Goal: Navigation & Orientation: Find specific page/section

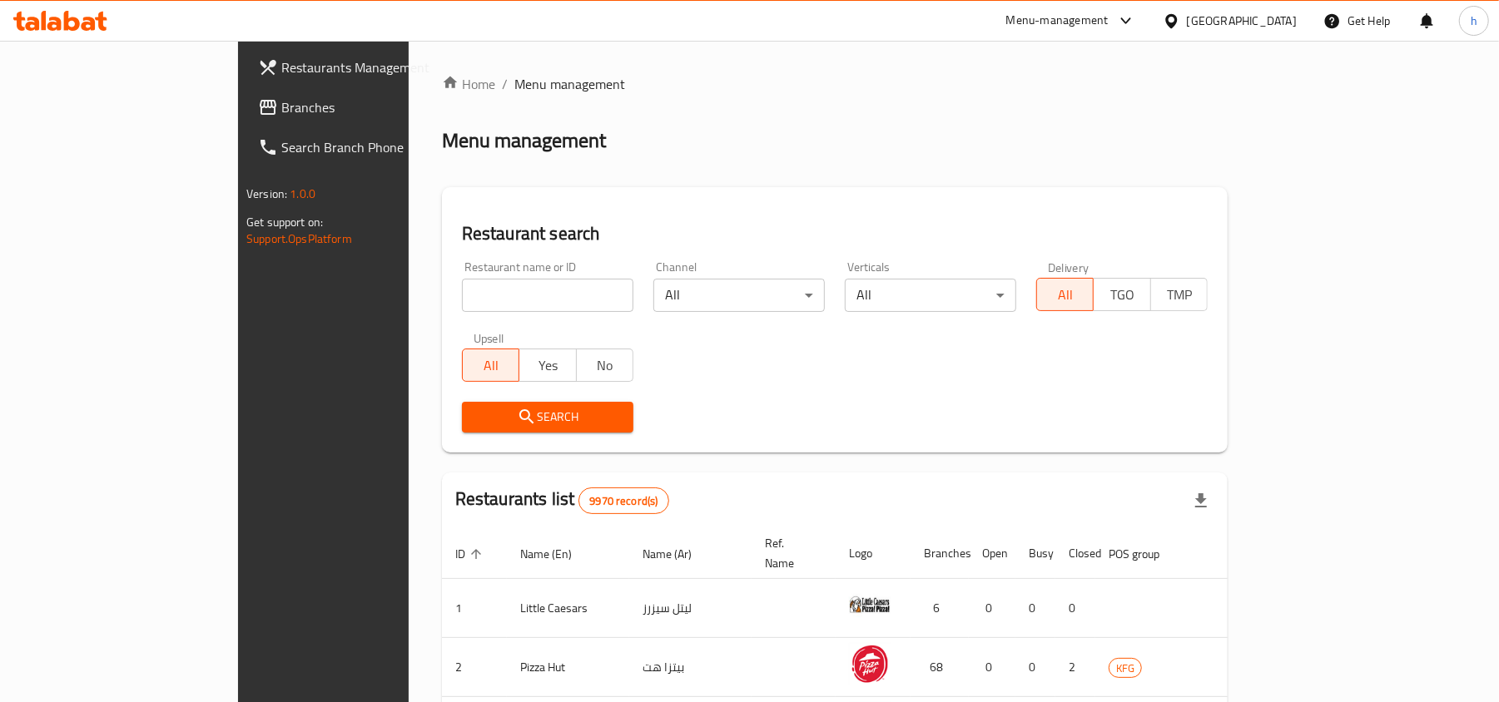
click at [245, 117] on link "Branches" at bounding box center [367, 107] width 244 height 40
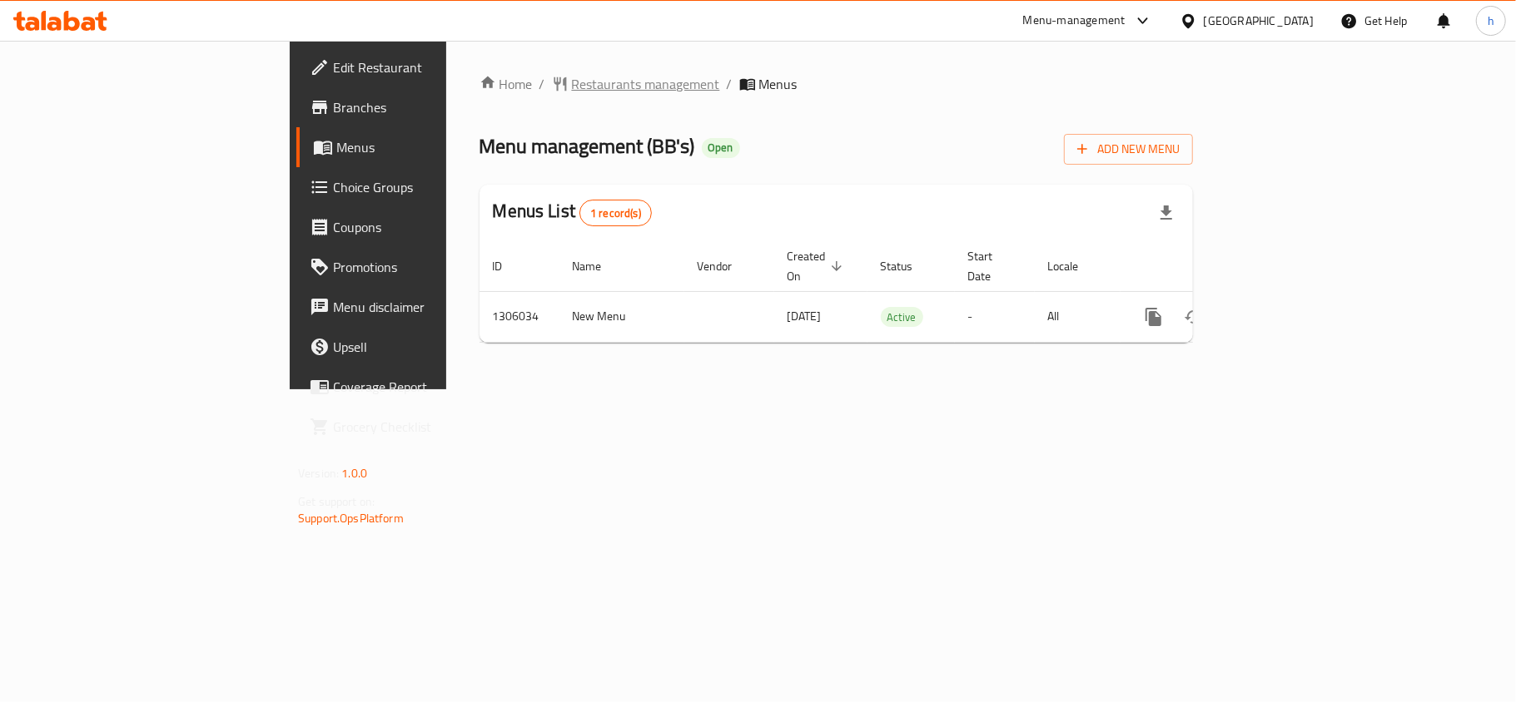
click at [572, 77] on span "Restaurants management" at bounding box center [646, 84] width 148 height 20
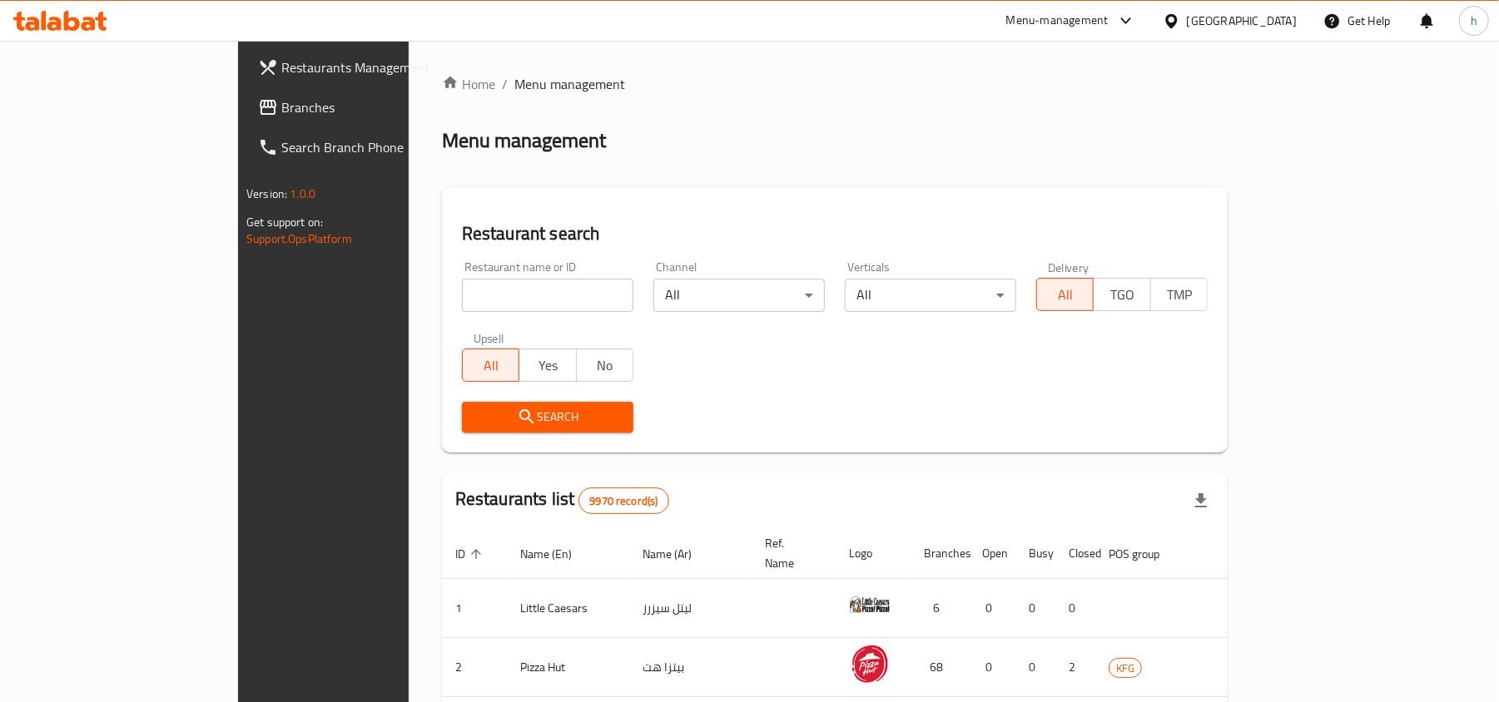
click at [462, 275] on div "Restaurant name or ID Restaurant name or ID" at bounding box center [547, 286] width 171 height 51
drag, startPoint x: 449, startPoint y: 285, endPoint x: 440, endPoint y: 310, distance: 27.4
click at [462, 285] on input "search" at bounding box center [547, 295] width 171 height 33
paste input "703950"
type input "703950"
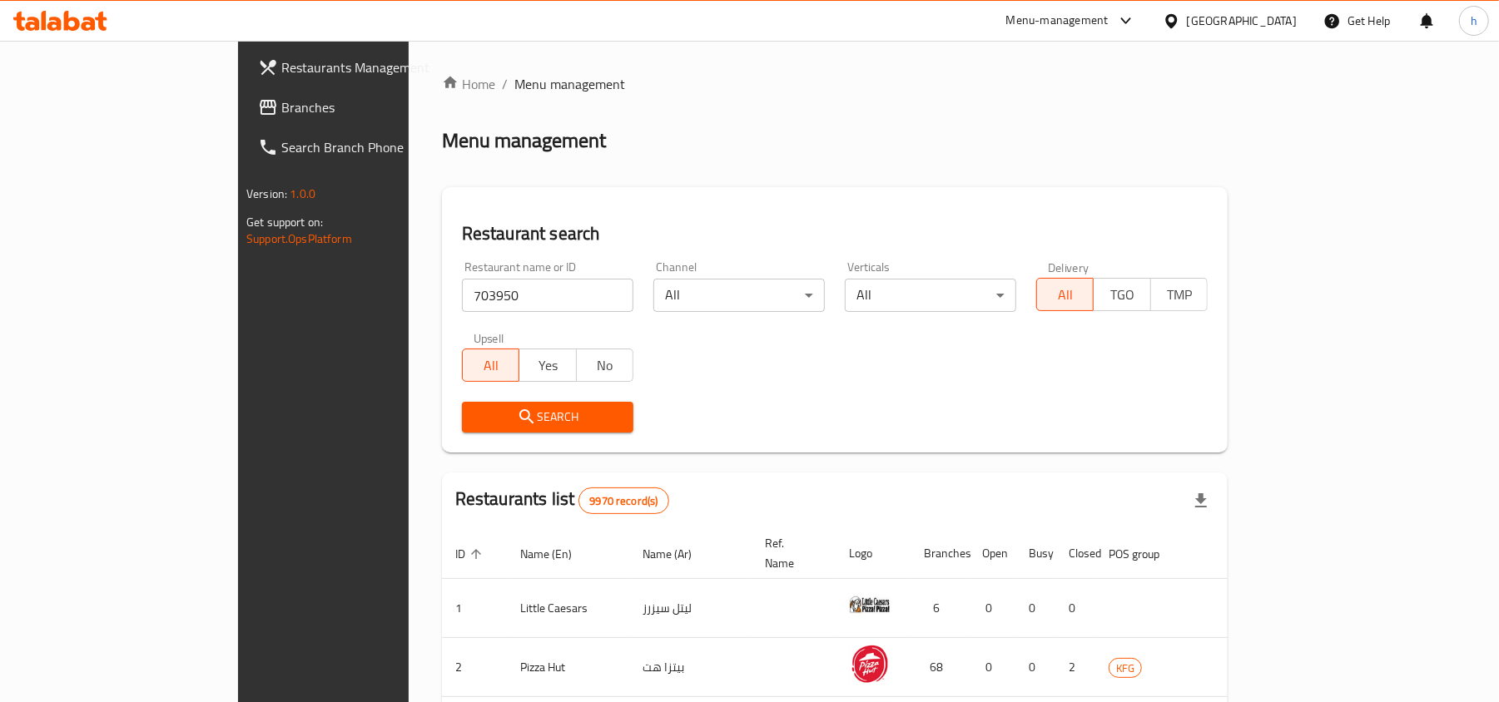
click at [519, 416] on icon "submit" at bounding box center [526, 417] width 14 height 14
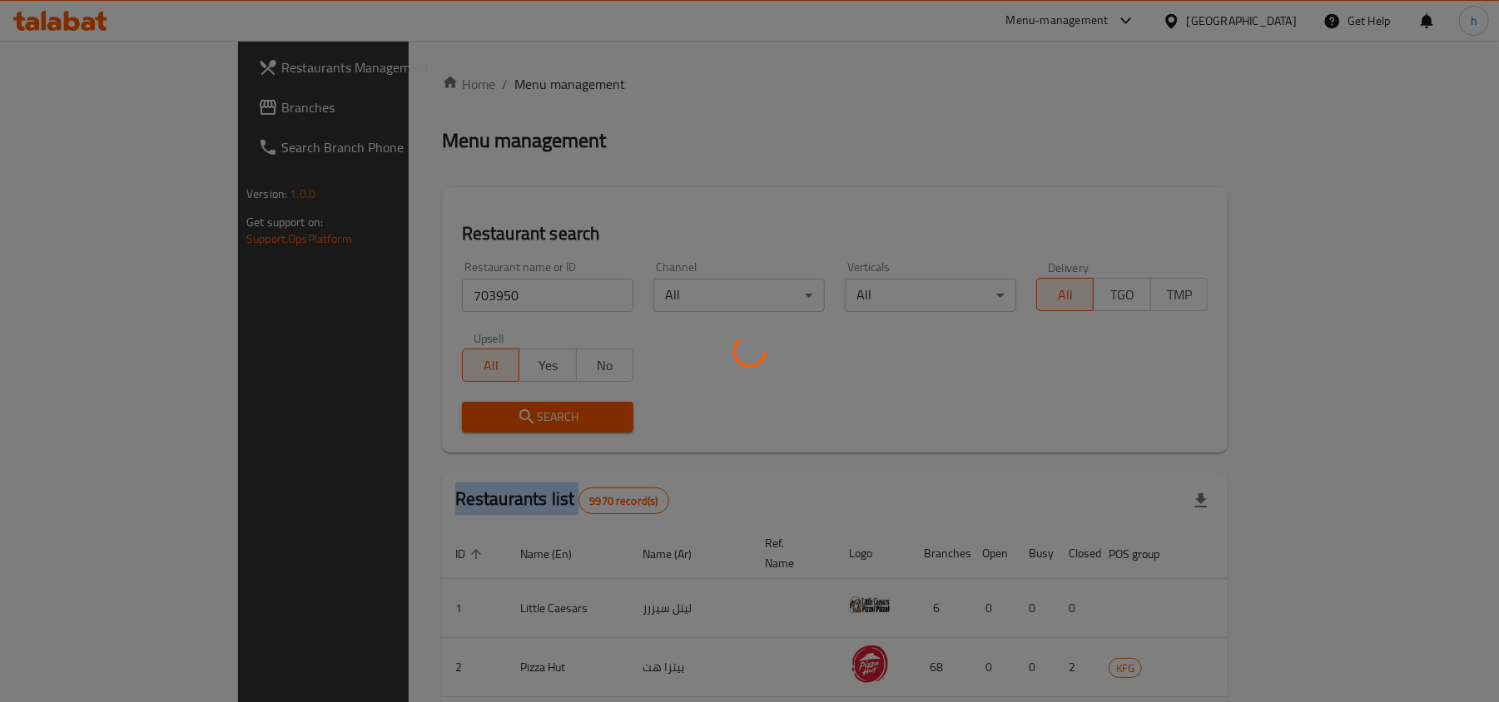
click at [410, 416] on div at bounding box center [749, 351] width 1499 height 702
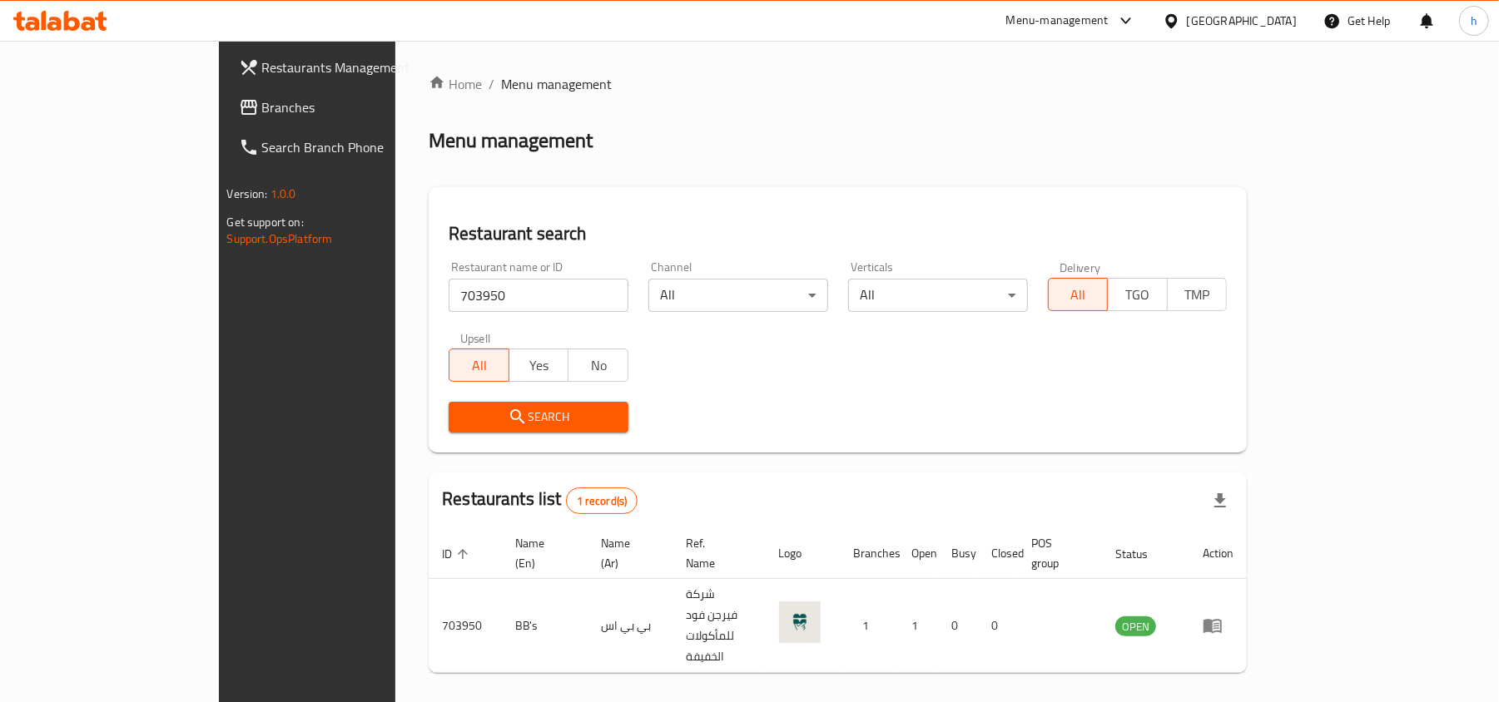
click at [1278, 23] on div "[GEOGRAPHIC_DATA]" at bounding box center [1242, 21] width 110 height 18
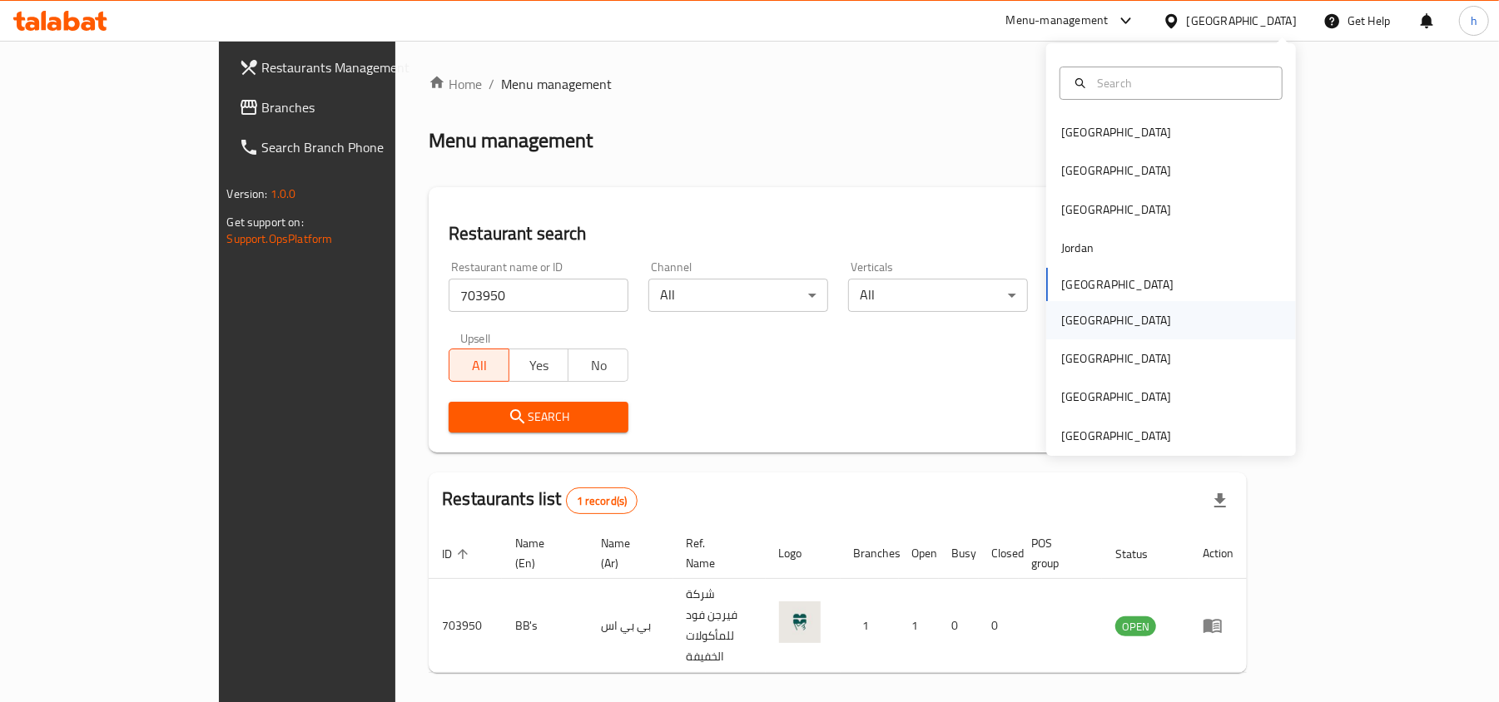
click at [1064, 320] on div "[GEOGRAPHIC_DATA]" at bounding box center [1116, 320] width 110 height 18
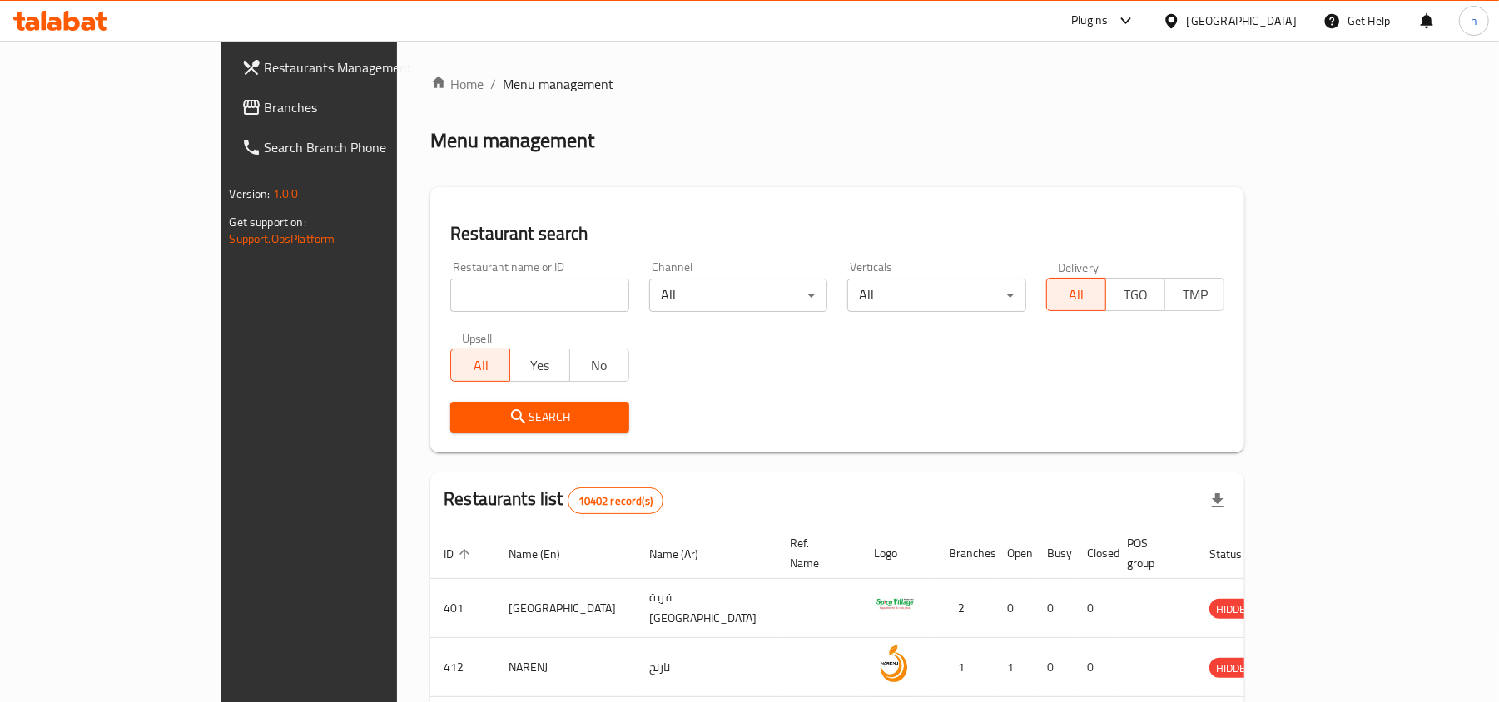
click at [265, 113] on span "Branches" at bounding box center [362, 107] width 194 height 20
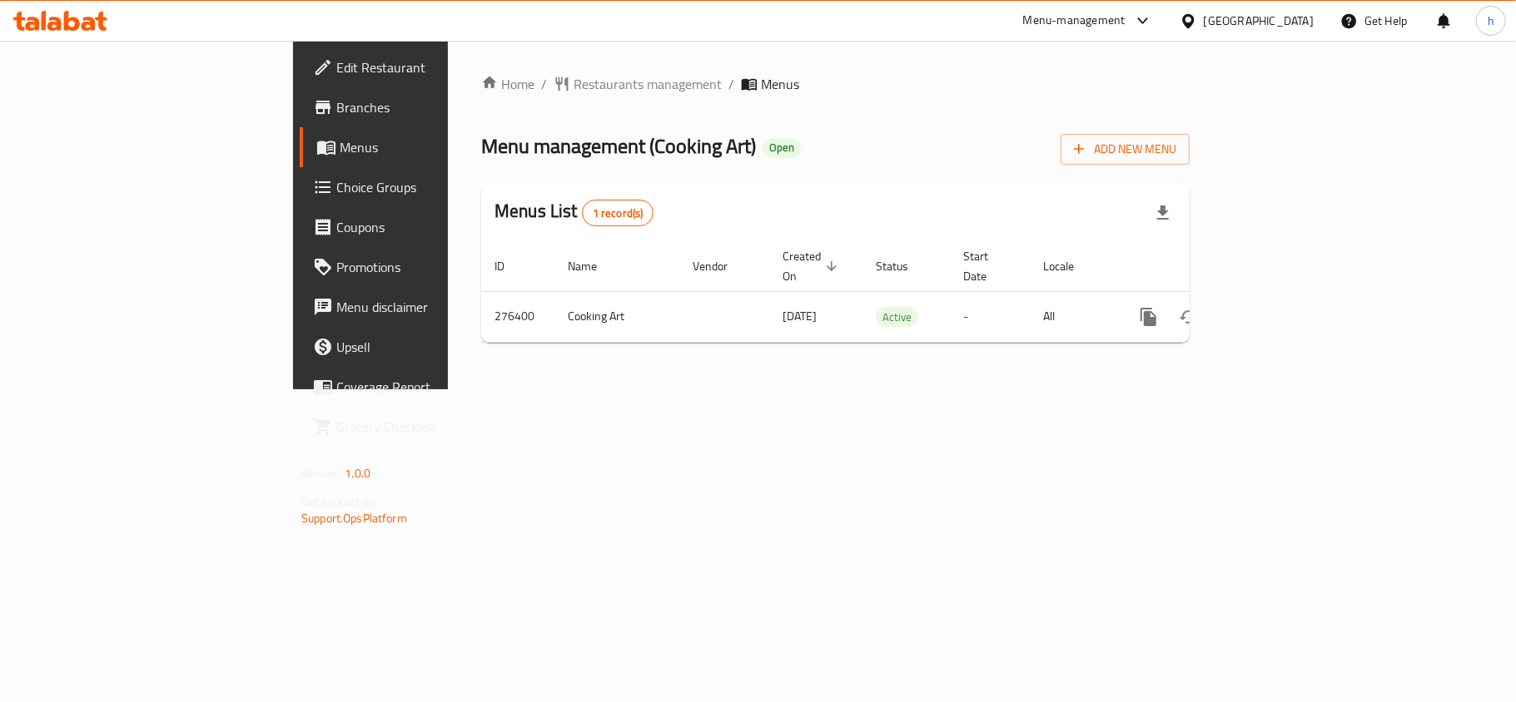
click at [1286, 22] on div "[GEOGRAPHIC_DATA]" at bounding box center [1259, 21] width 110 height 18
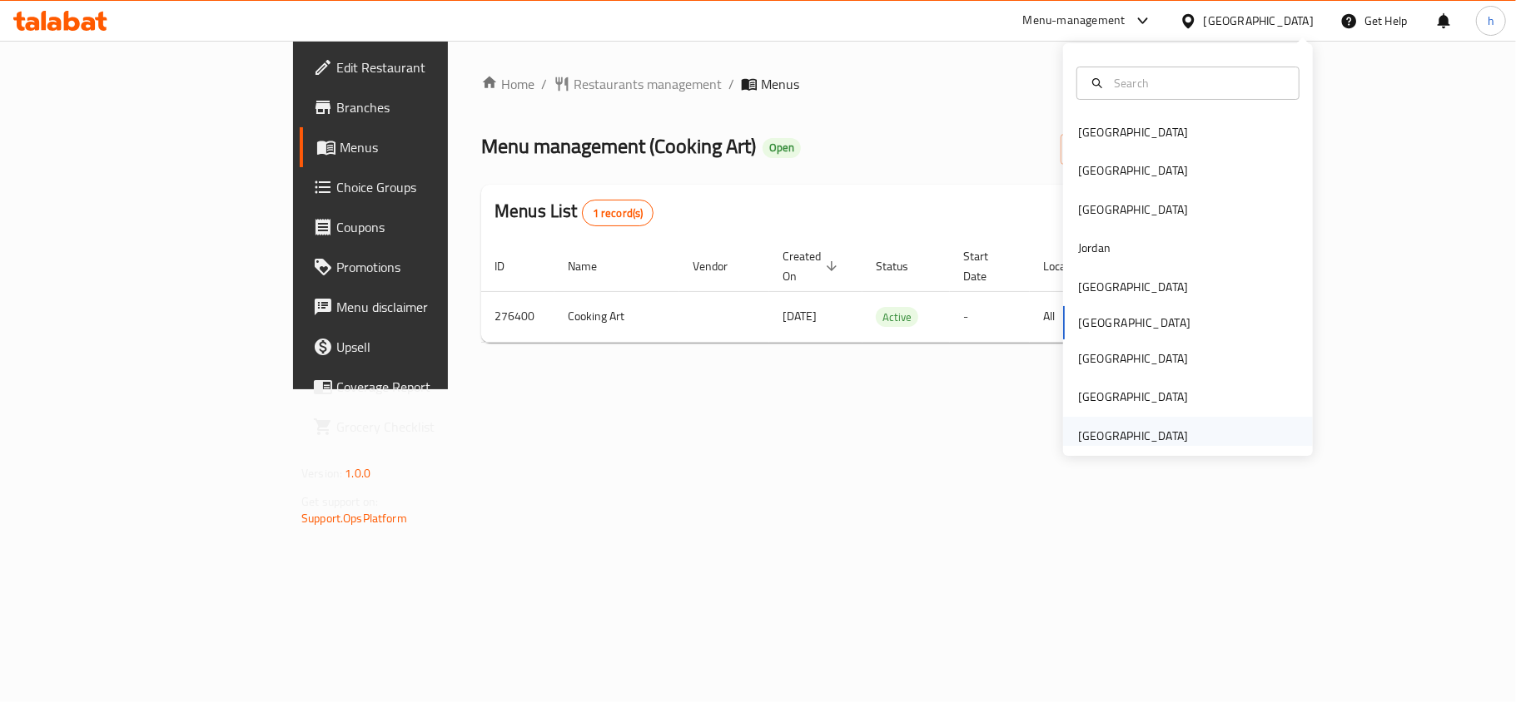
click at [1152, 427] on div "[GEOGRAPHIC_DATA]" at bounding box center [1133, 436] width 110 height 18
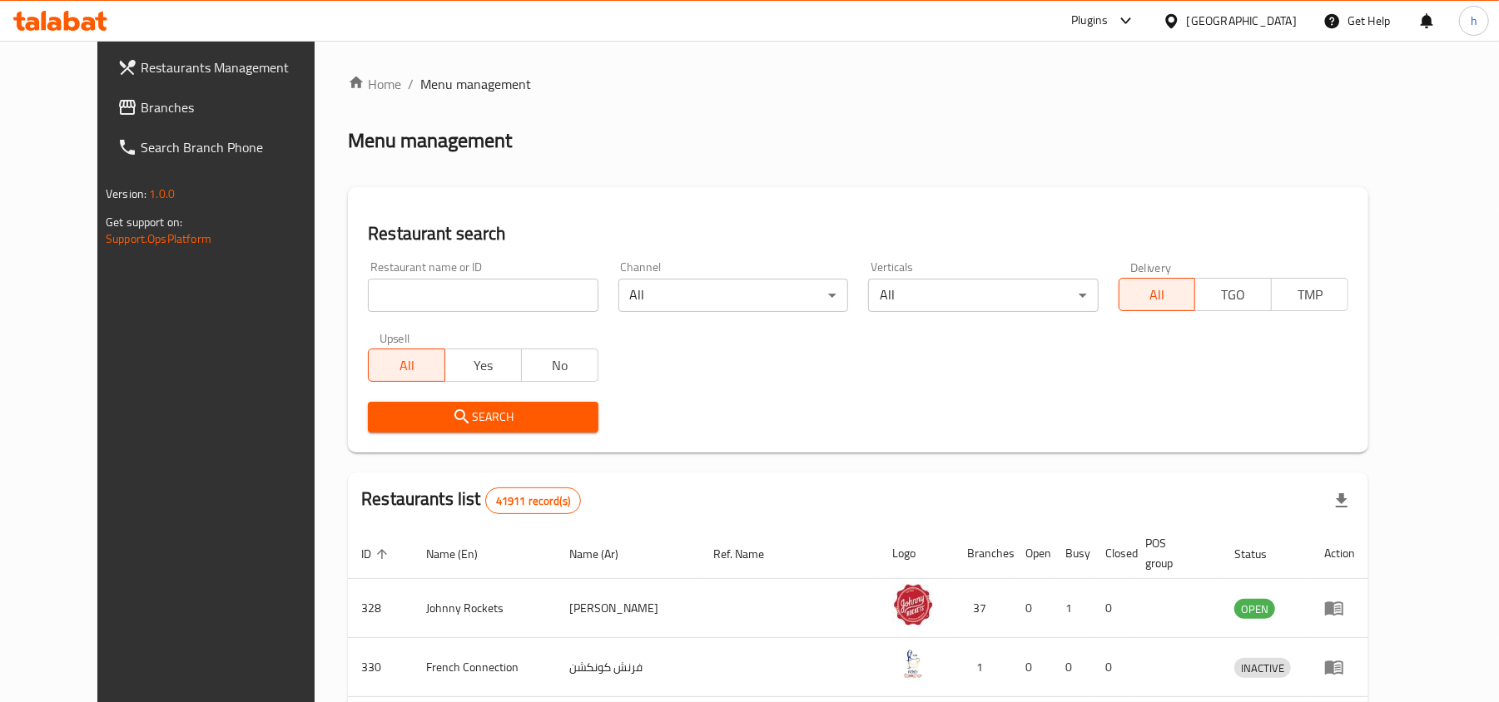
click at [141, 103] on span "Branches" at bounding box center [238, 107] width 194 height 20
